Goal: Information Seeking & Learning: Learn about a topic

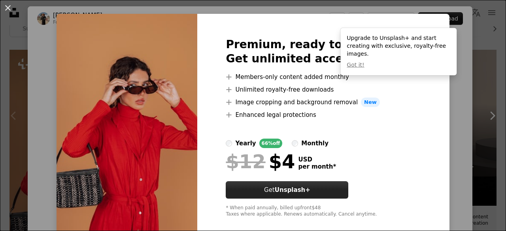
scroll to position [22, 0]
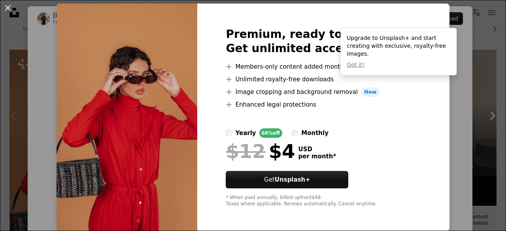
click at [434, 131] on div "An X shape Premium, ready to use images. Get unlimited access. A plus sign Memb…" at bounding box center [253, 115] width 506 height 231
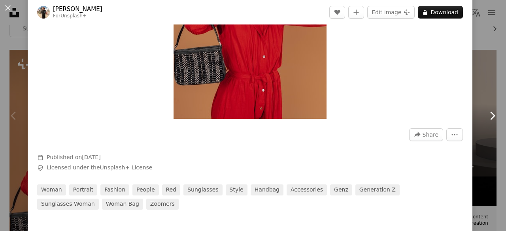
scroll to position [158, 0]
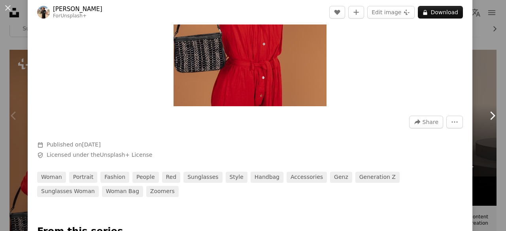
click at [478, 95] on link "Chevron right" at bounding box center [492, 116] width 28 height 76
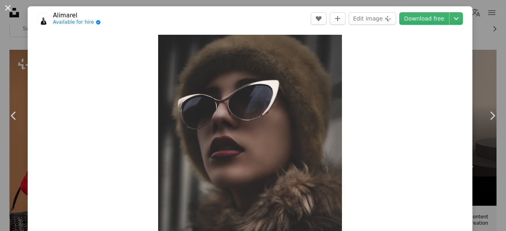
click at [11, 12] on button "An X shape" at bounding box center [7, 7] width 9 height 9
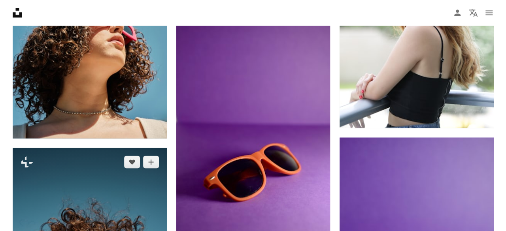
scroll to position [553, 0]
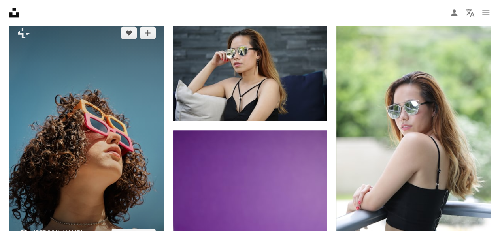
click at [93, 130] on img at bounding box center [86, 134] width 154 height 231
